Goal: Entertainment & Leisure: Consume media (video, audio)

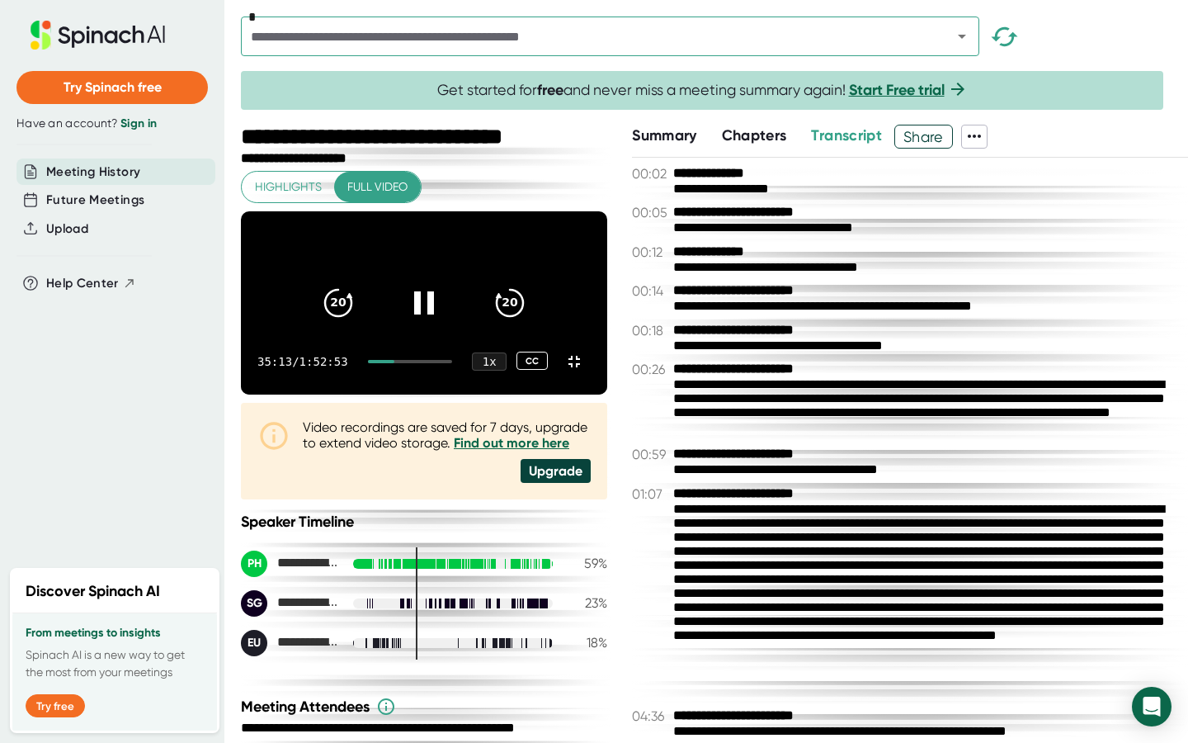
scroll to position [7990, 0]
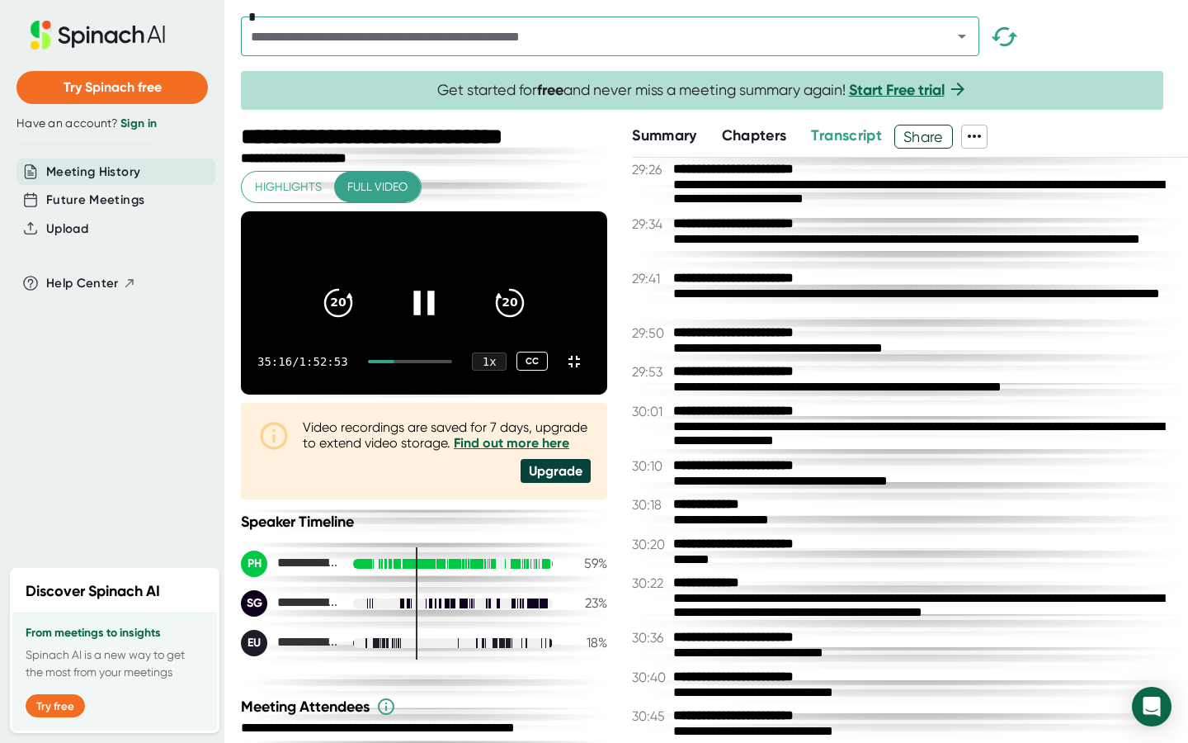
click at [434, 314] on icon at bounding box center [423, 303] width 21 height 24
click at [437, 314] on icon at bounding box center [427, 303] width 19 height 24
click at [445, 323] on icon at bounding box center [424, 301] width 41 height 41
click at [437, 314] on icon at bounding box center [427, 303] width 19 height 24
click at [434, 314] on icon at bounding box center [423, 303] width 21 height 24
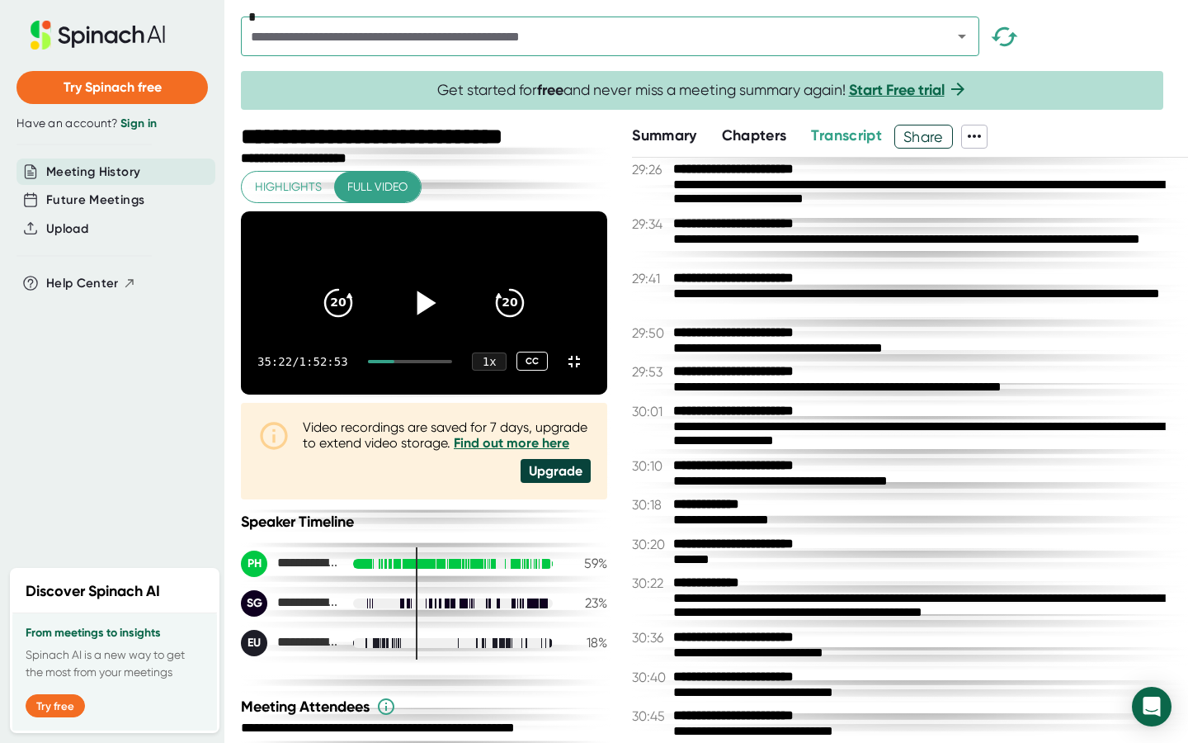
click at [445, 323] on icon at bounding box center [424, 301] width 41 height 41
click at [426, 363] on div at bounding box center [410, 361] width 85 height 3
click at [428, 363] on div at bounding box center [410, 361] width 85 height 3
click at [445, 323] on icon at bounding box center [424, 301] width 41 height 41
click at [395, 363] on div at bounding box center [381, 361] width 27 height 3
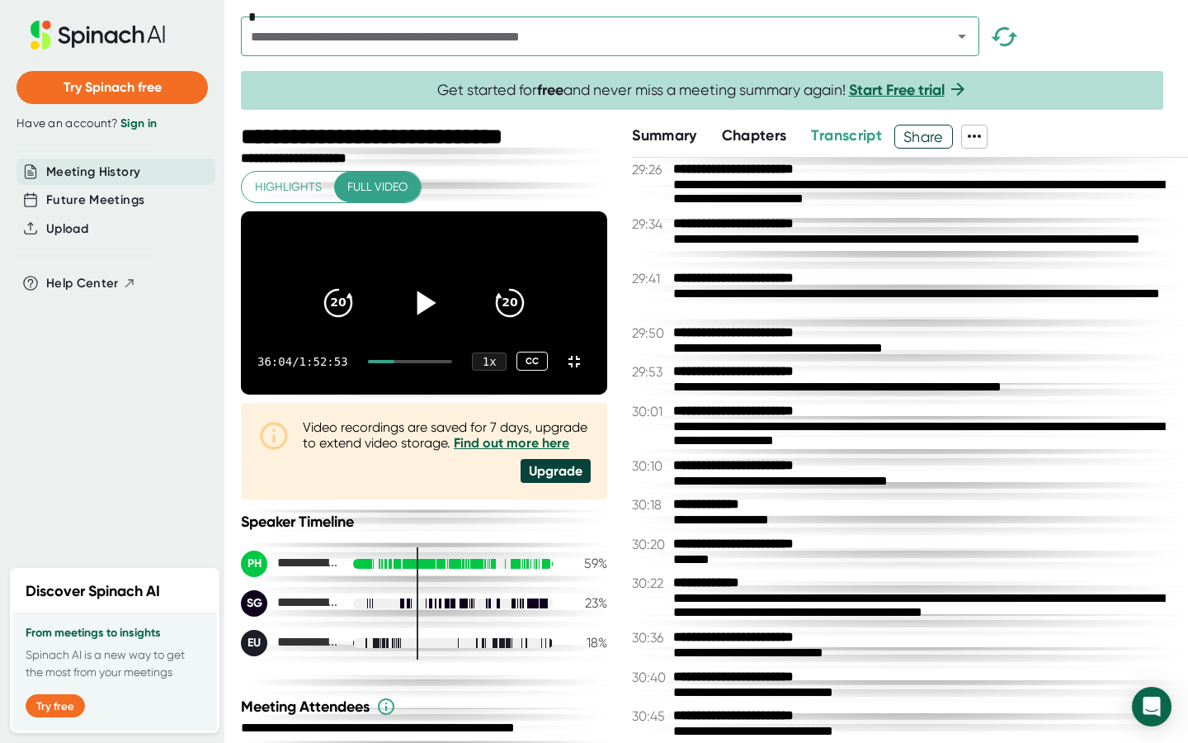
click at [395, 363] on div at bounding box center [381, 361] width 27 height 3
click at [445, 323] on icon at bounding box center [424, 301] width 41 height 41
click at [431, 395] on div "35:47 / 1:52:53 1 x CC" at bounding box center [424, 361] width 366 height 66
click at [435, 363] on div at bounding box center [410, 361] width 85 height 3
click at [433, 395] on div "37:18 / 1:52:53 1 x CC" at bounding box center [424, 361] width 366 height 66
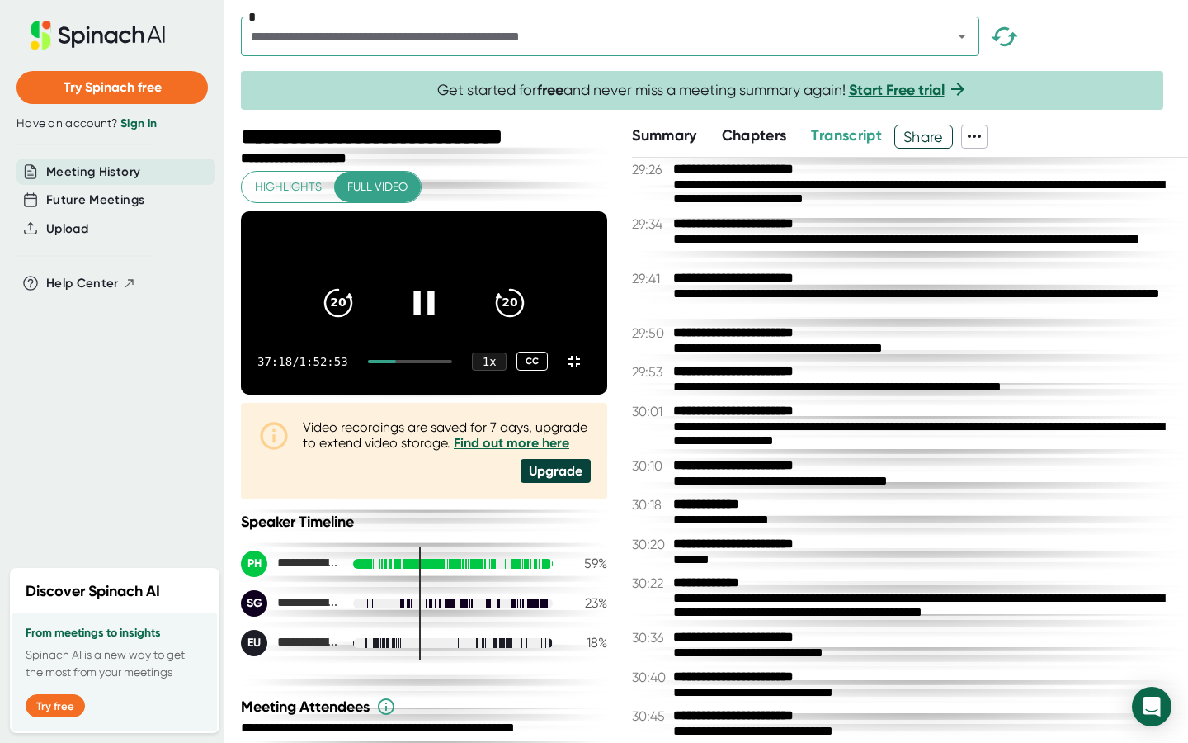
click at [431, 395] on div "37:18 / 1:52:53 1 x CC" at bounding box center [424, 361] width 366 height 66
click at [453, 363] on div at bounding box center [410, 361] width 85 height 3
click at [399, 363] on div at bounding box center [383, 361] width 31 height 3
click at [445, 323] on icon at bounding box center [424, 301] width 41 height 41
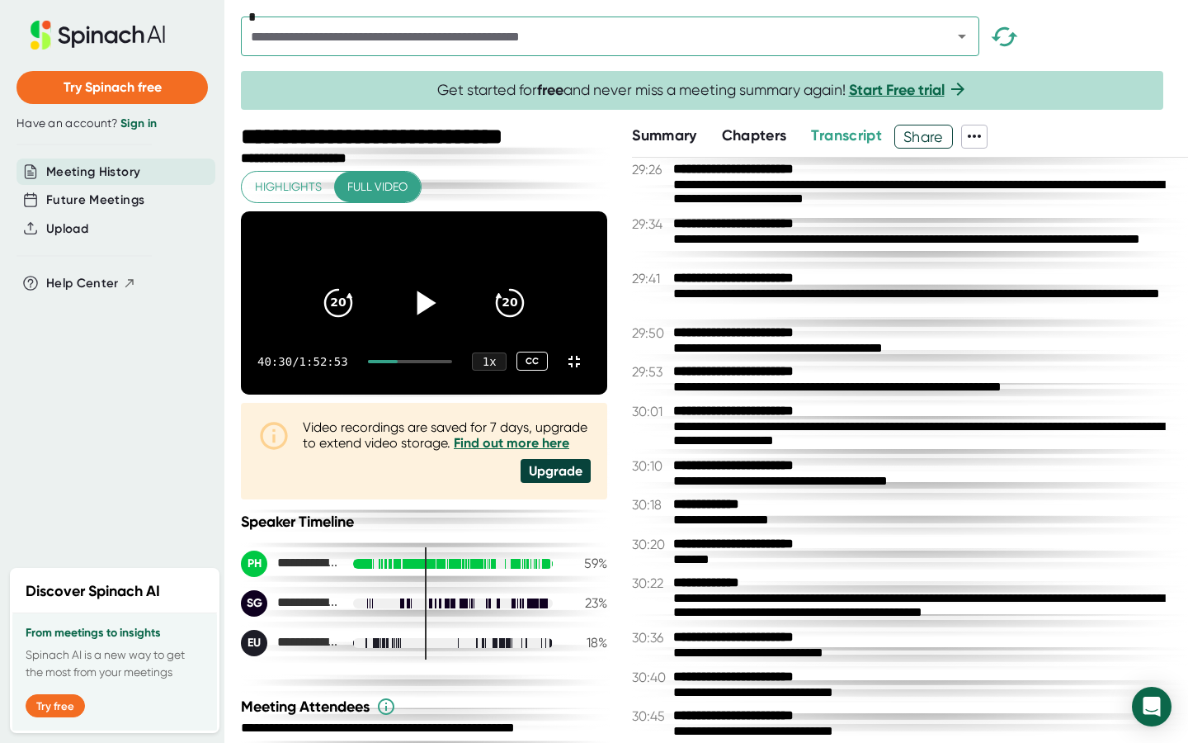
click at [445, 323] on icon at bounding box center [424, 301] width 41 height 41
click at [437, 314] on icon at bounding box center [427, 303] width 19 height 24
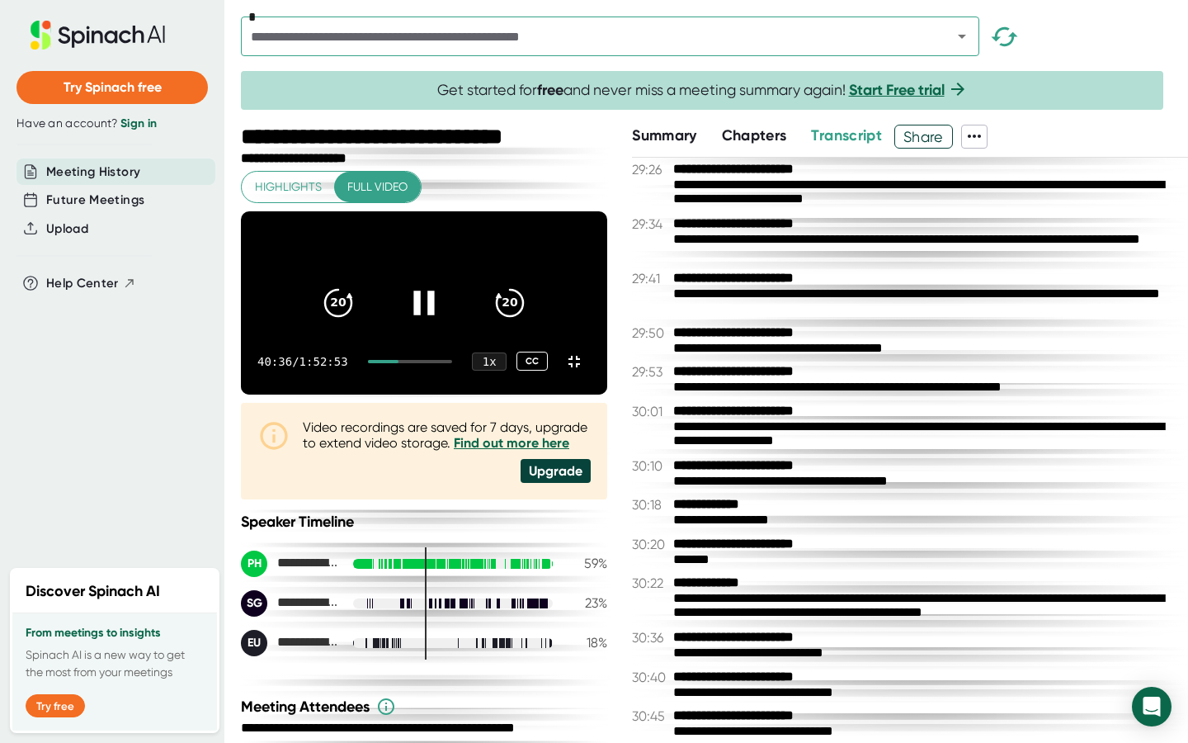
click at [445, 323] on icon at bounding box center [424, 301] width 41 height 41
